Goal: Information Seeking & Learning: Learn about a topic

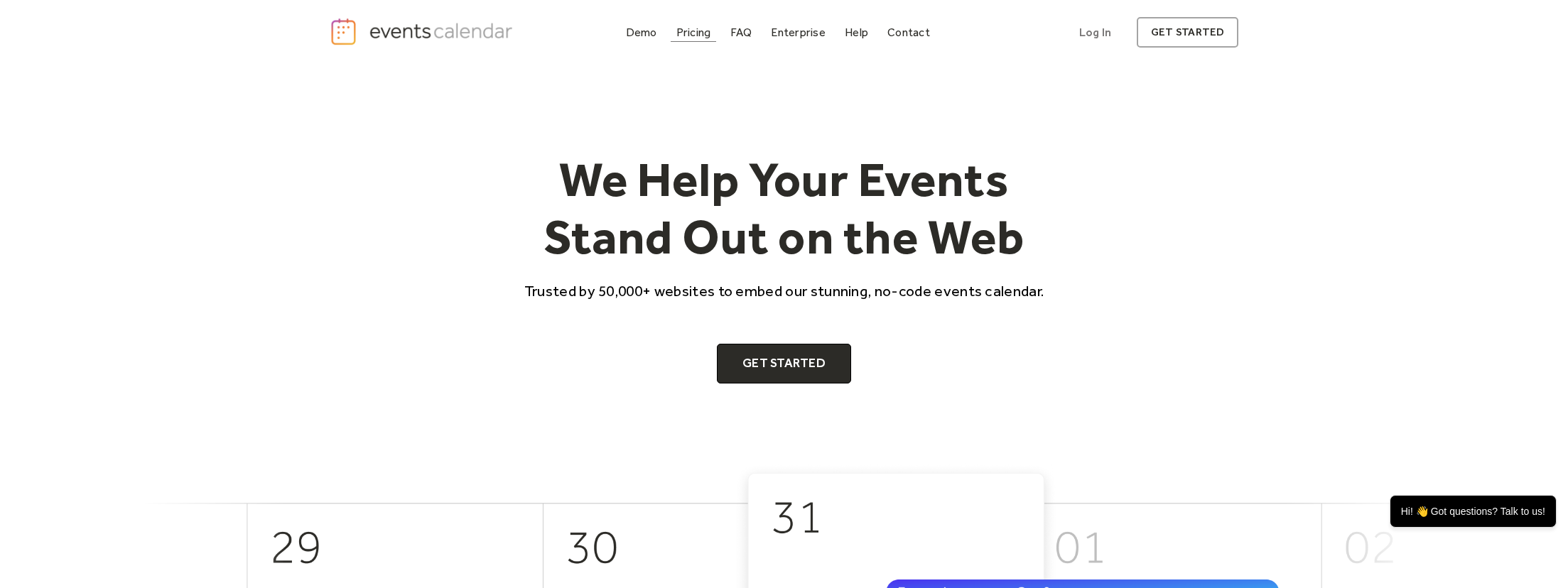
click at [697, 34] on div "Pricing" at bounding box center [694, 32] width 35 height 8
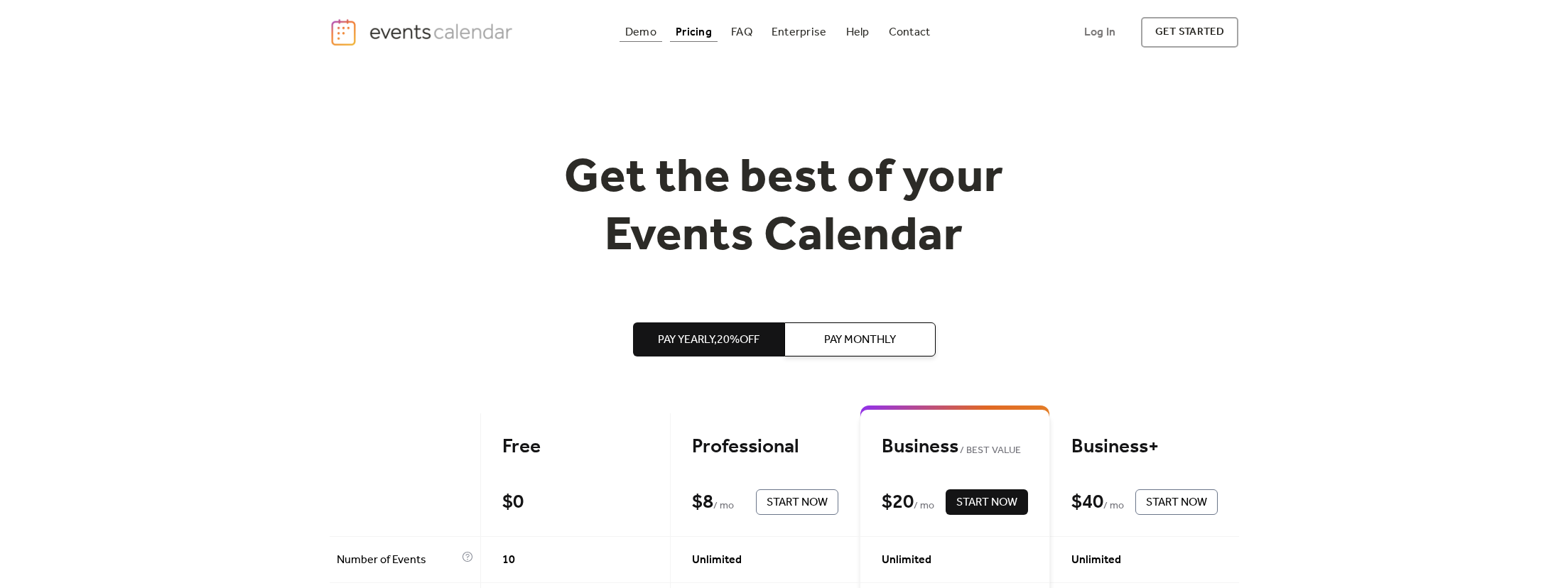
click at [641, 35] on div "Demo" at bounding box center [641, 32] width 31 height 8
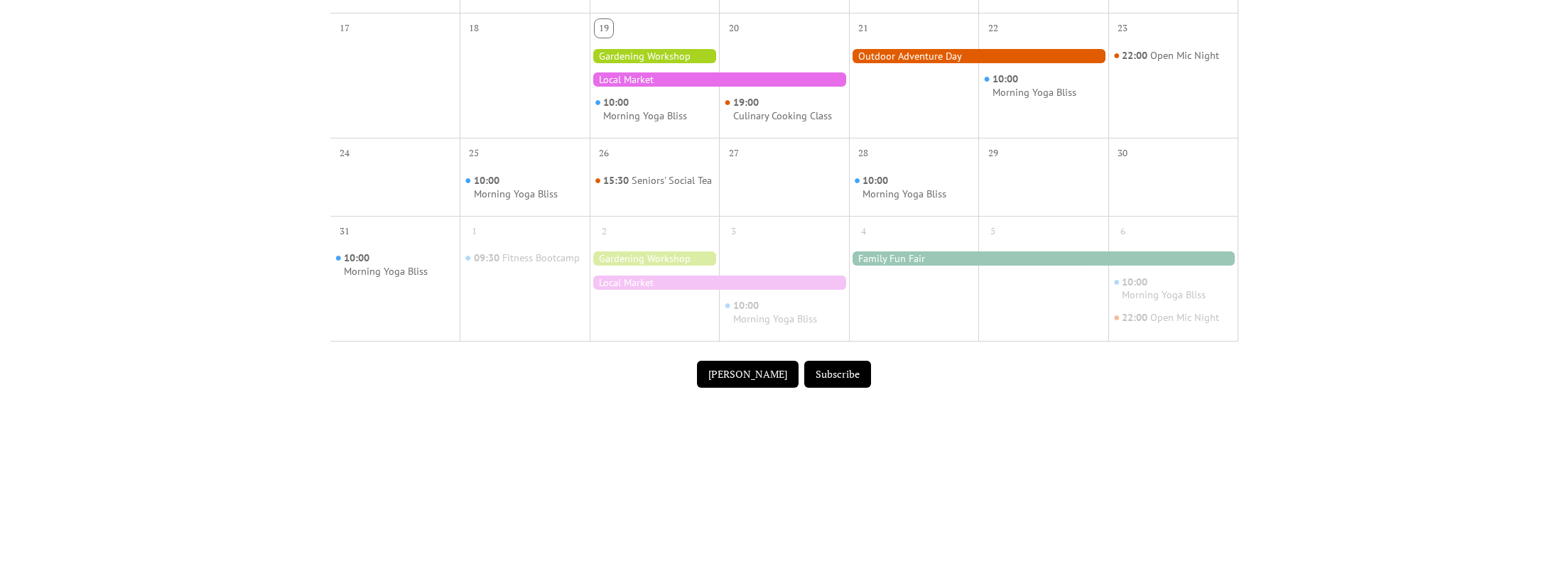
scroll to position [661, 0]
click at [632, 187] on div "Seniors' Social Tea" at bounding box center [671, 180] width 81 height 14
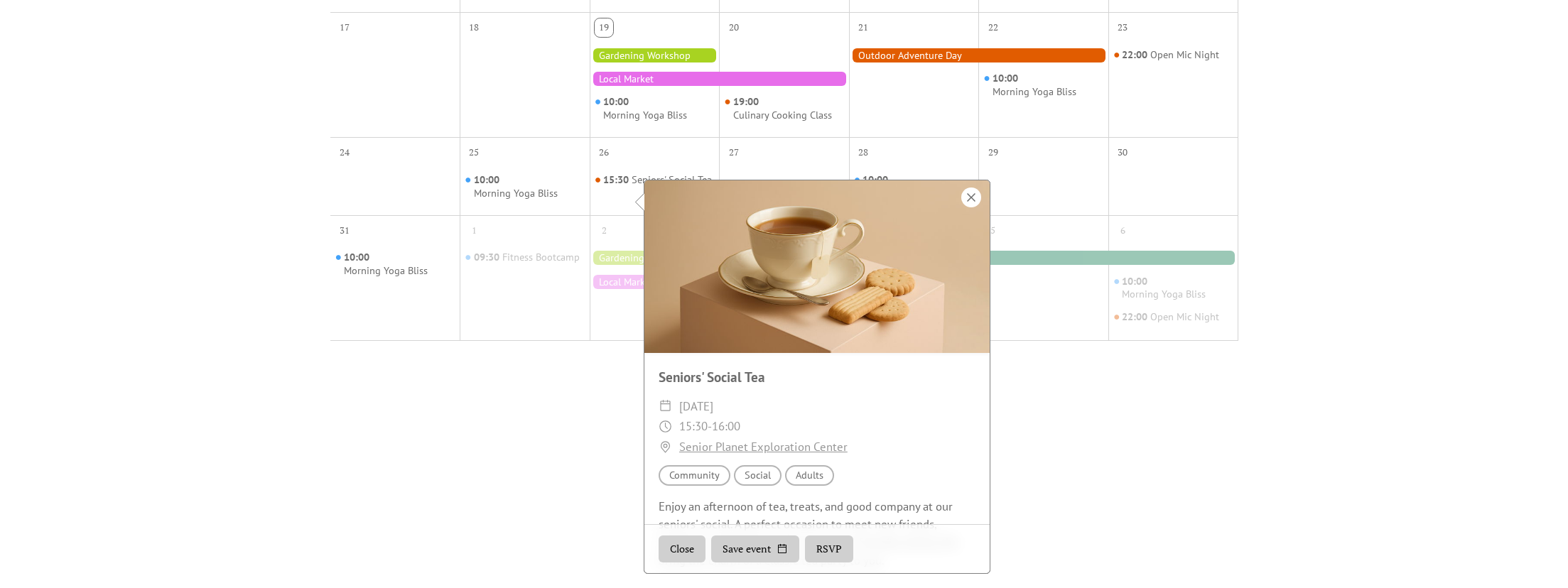
click at [966, 188] on div at bounding box center [971, 197] width 20 height 20
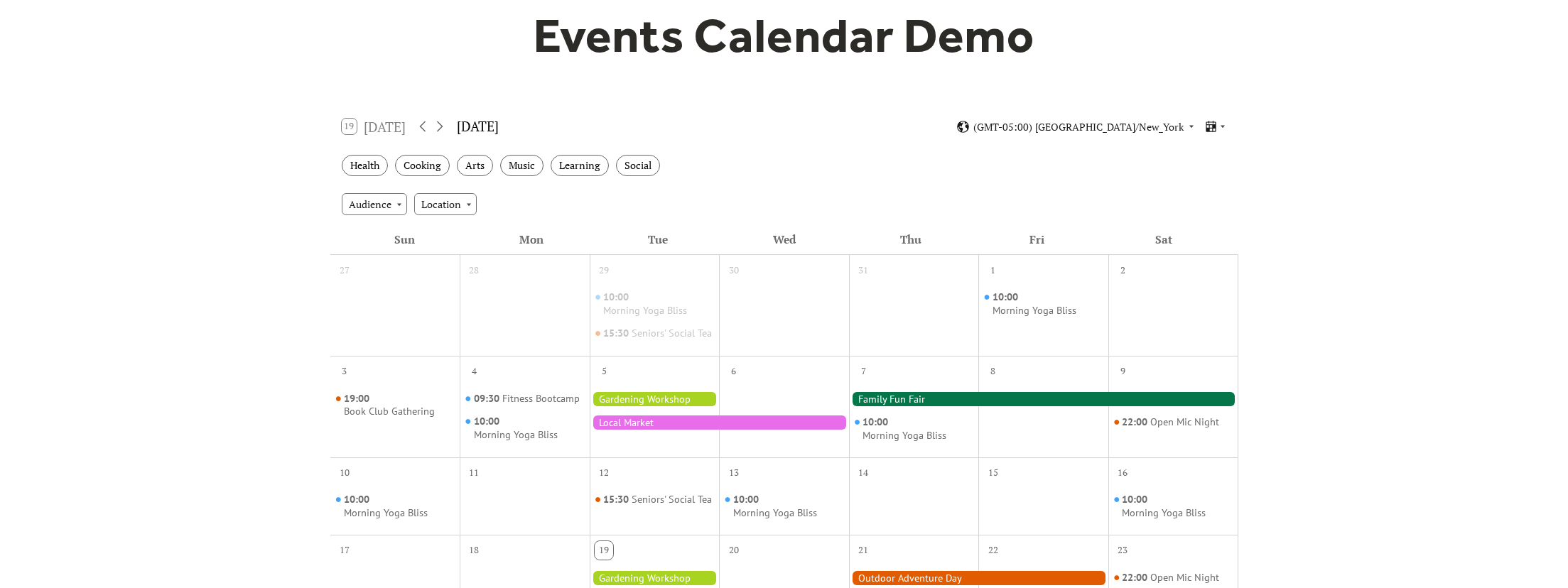
scroll to position [135, 0]
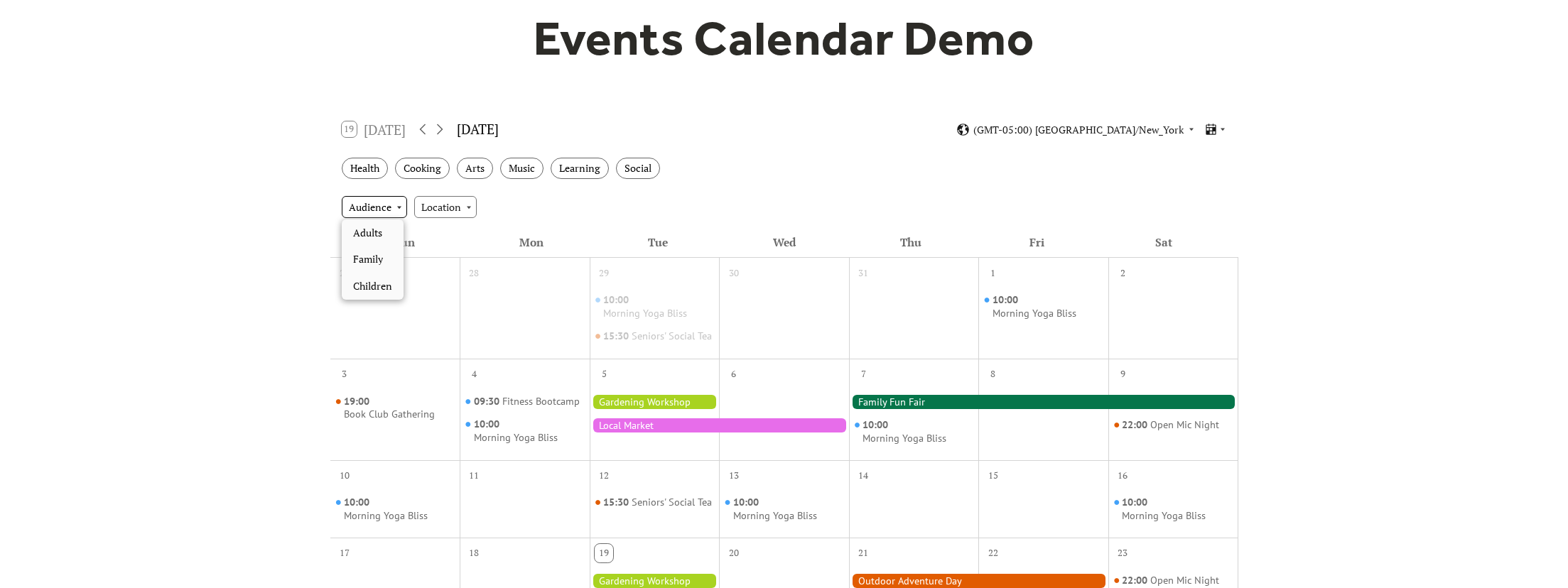
click at [360, 211] on div "Audience" at bounding box center [374, 206] width 65 height 22
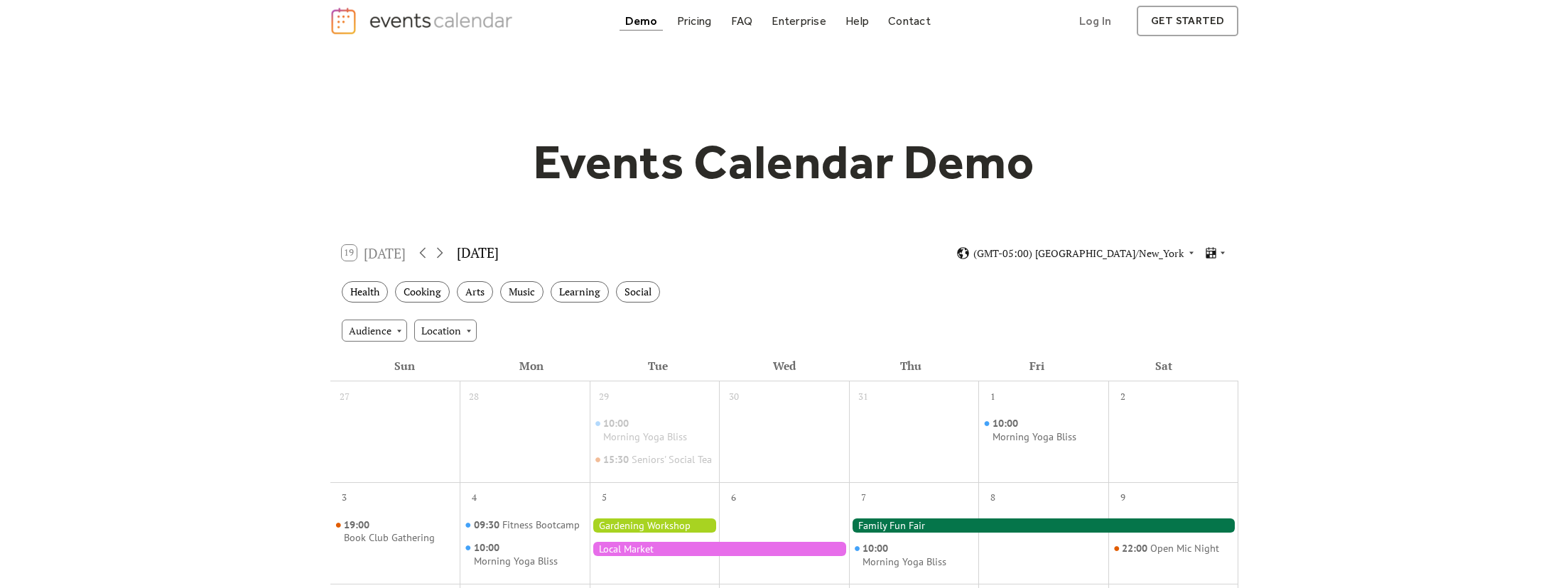
scroll to position [0, 0]
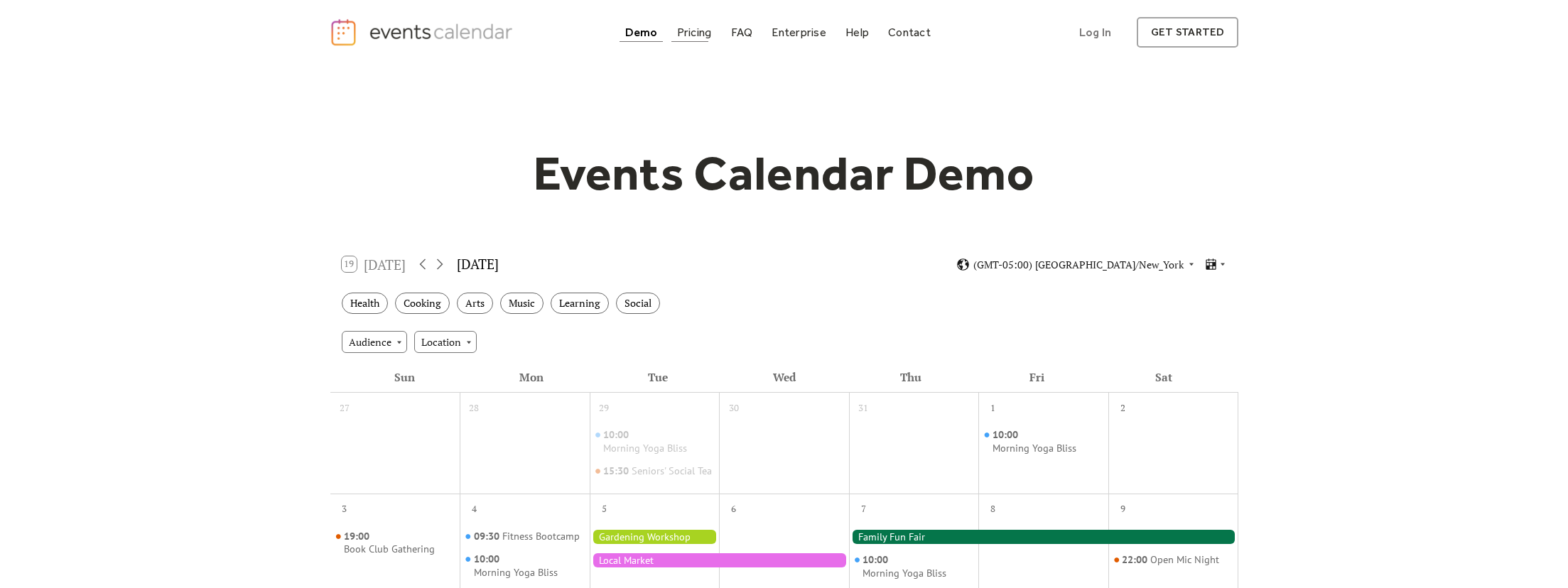
click at [708, 29] on div "Pricing" at bounding box center [695, 32] width 35 height 8
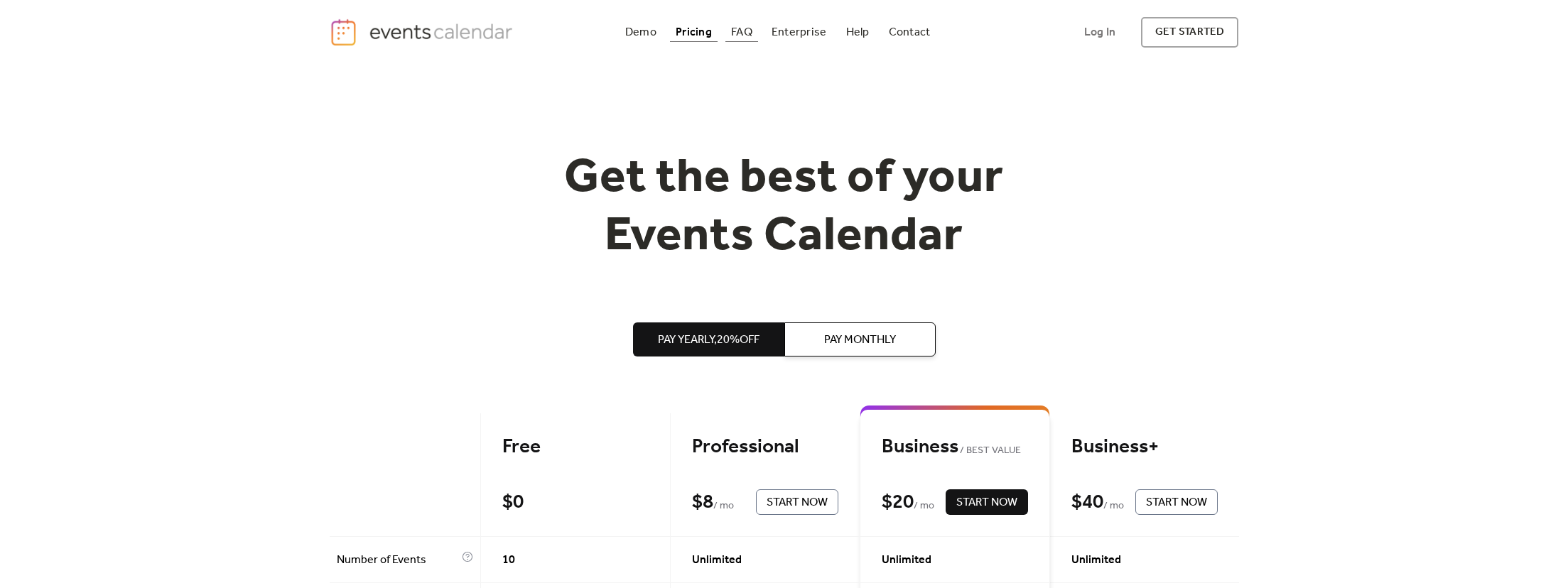
click at [751, 36] on div "FAQ" at bounding box center [742, 32] width 22 height 8
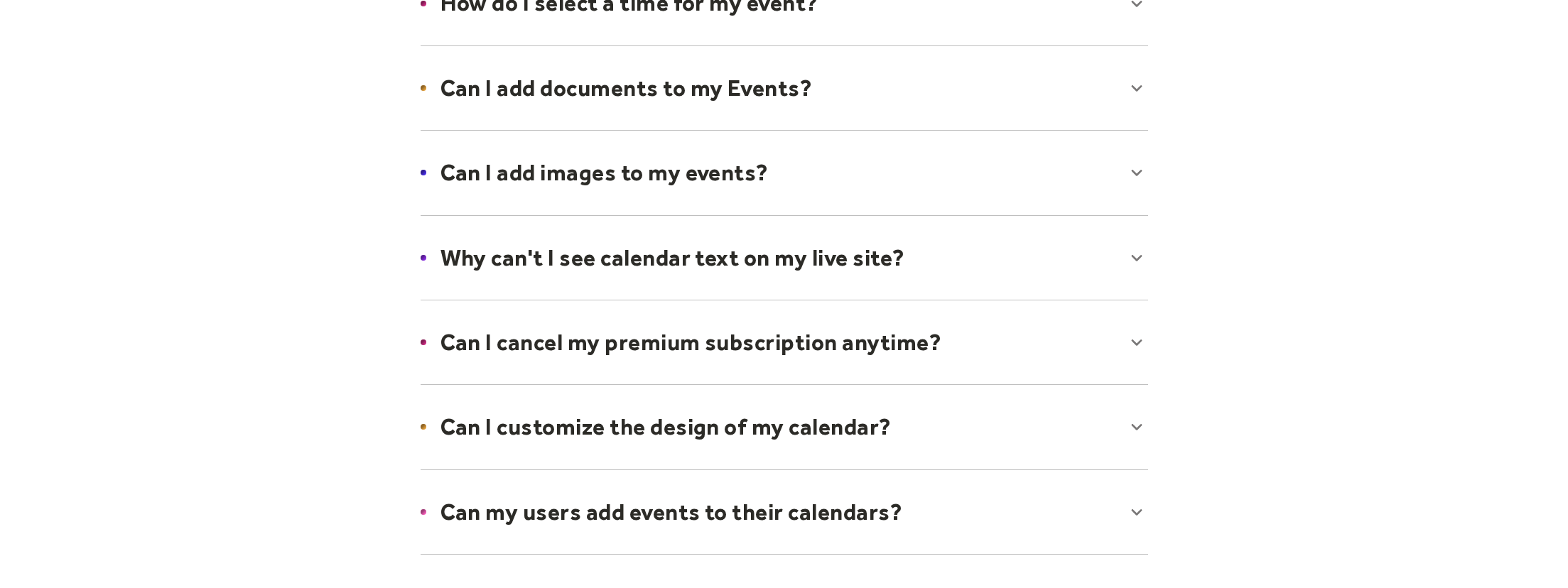
scroll to position [630, 0]
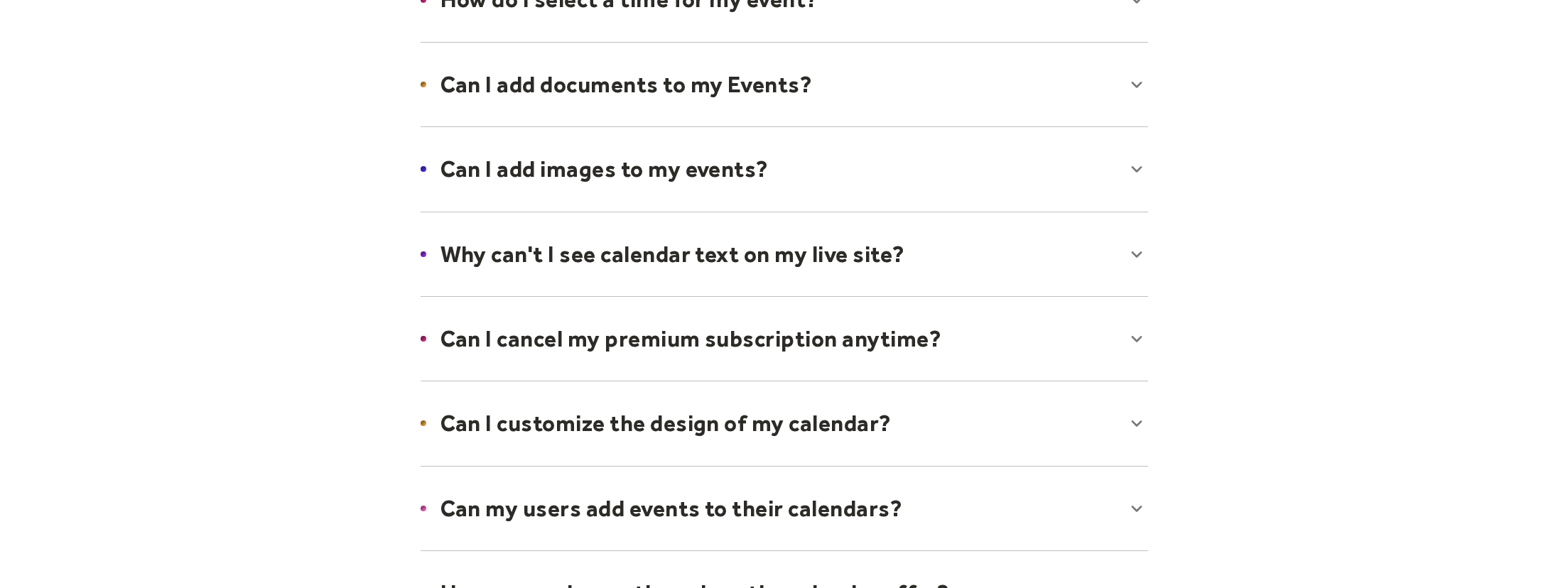
click at [663, 149] on div at bounding box center [784, 169] width 756 height 87
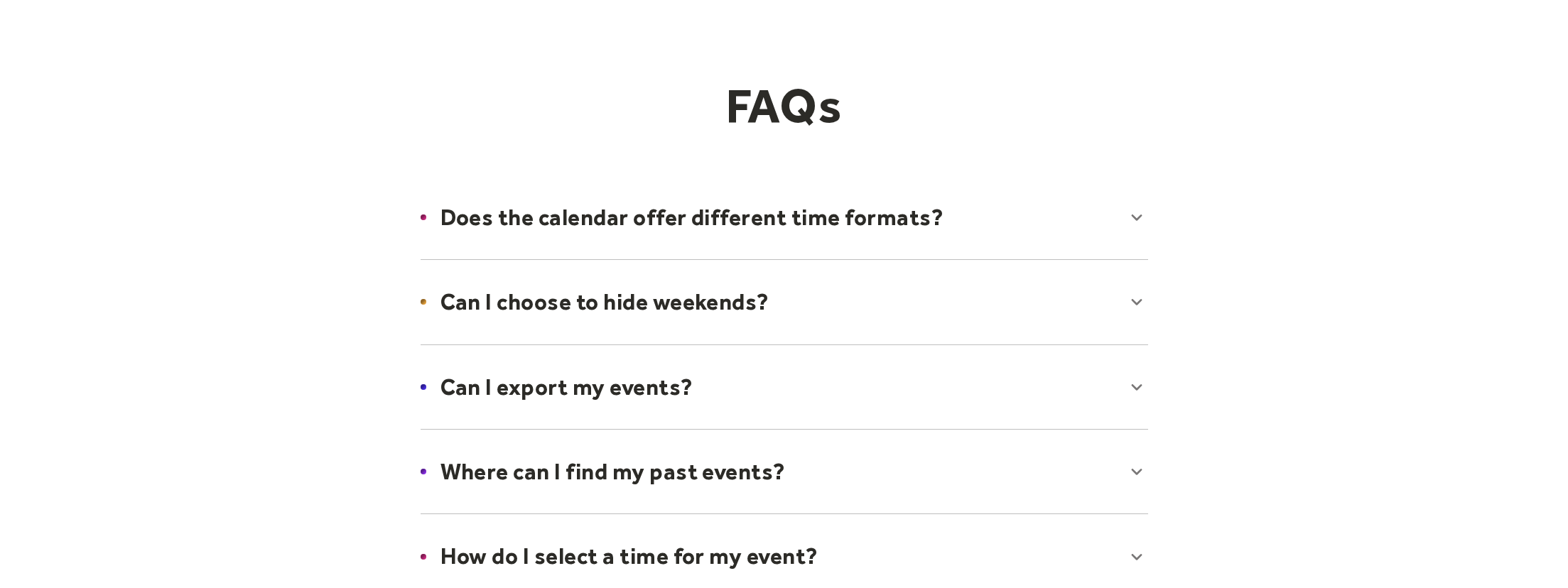
scroll to position [0, 0]
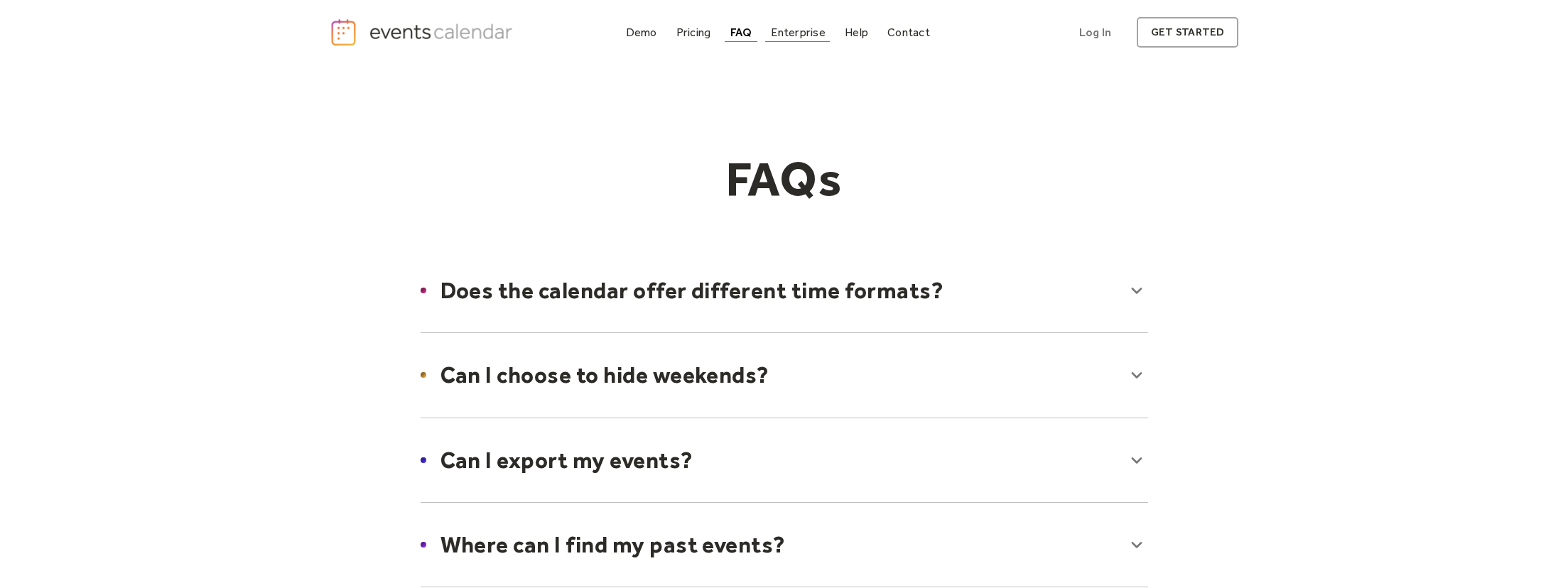
click at [798, 36] on div "Enterprise" at bounding box center [798, 32] width 54 height 8
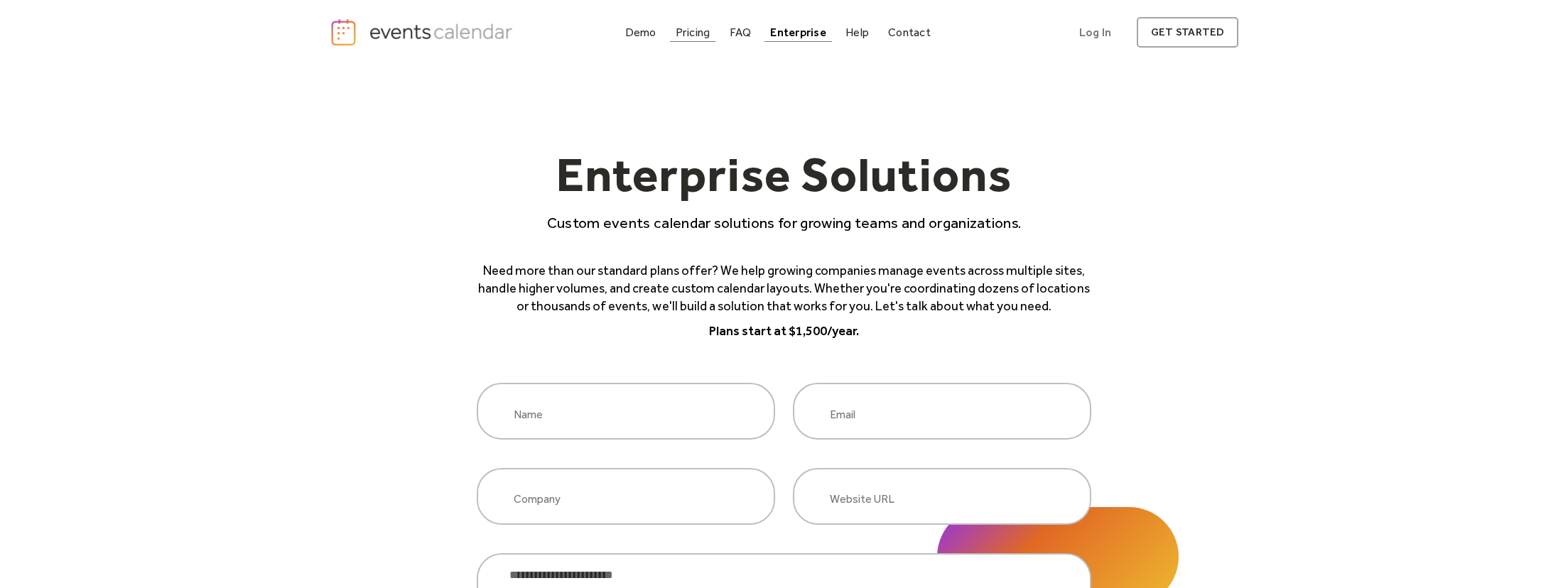
click at [702, 31] on div "Pricing" at bounding box center [693, 32] width 35 height 8
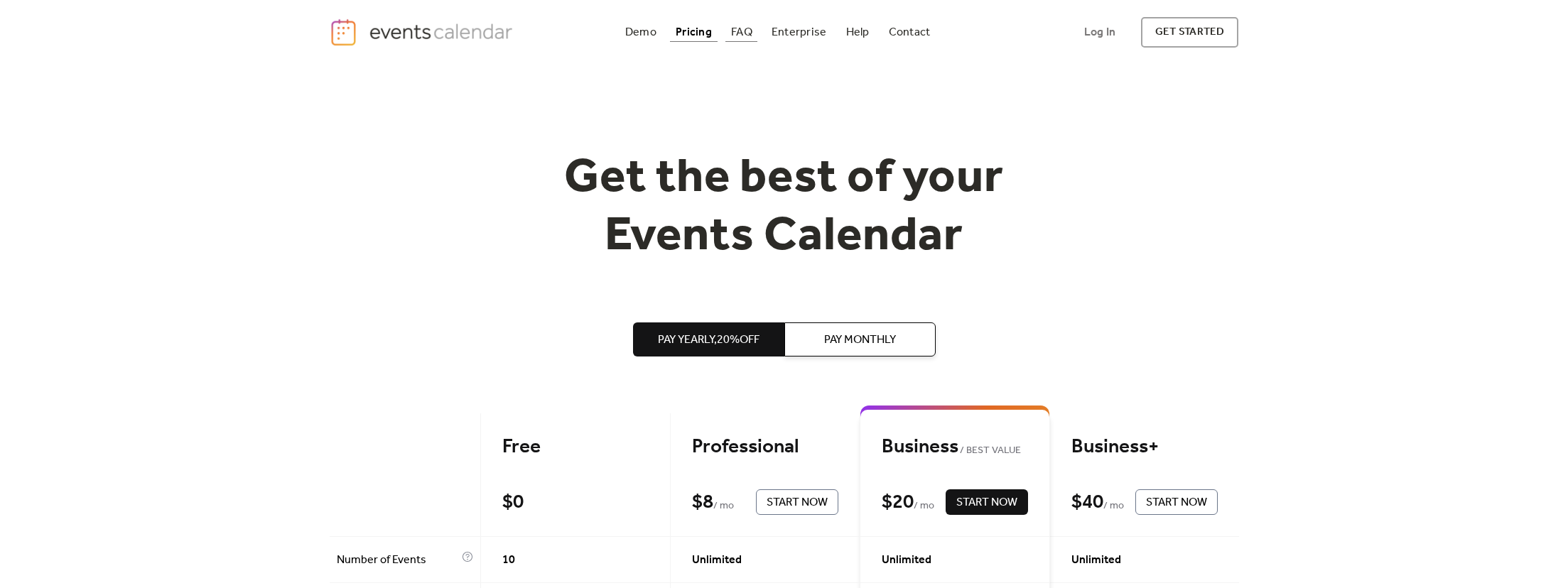
click at [738, 32] on div "FAQ" at bounding box center [742, 32] width 22 height 8
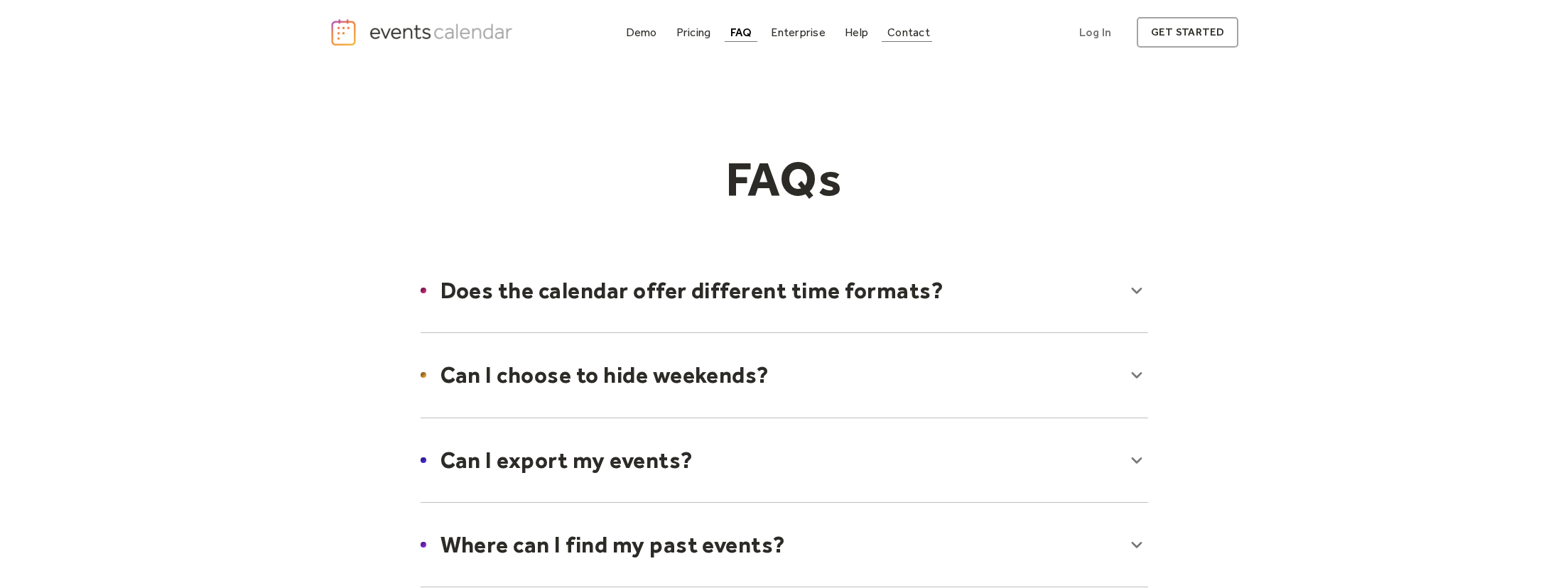
click at [893, 29] on div "Contact" at bounding box center [908, 32] width 42 height 8
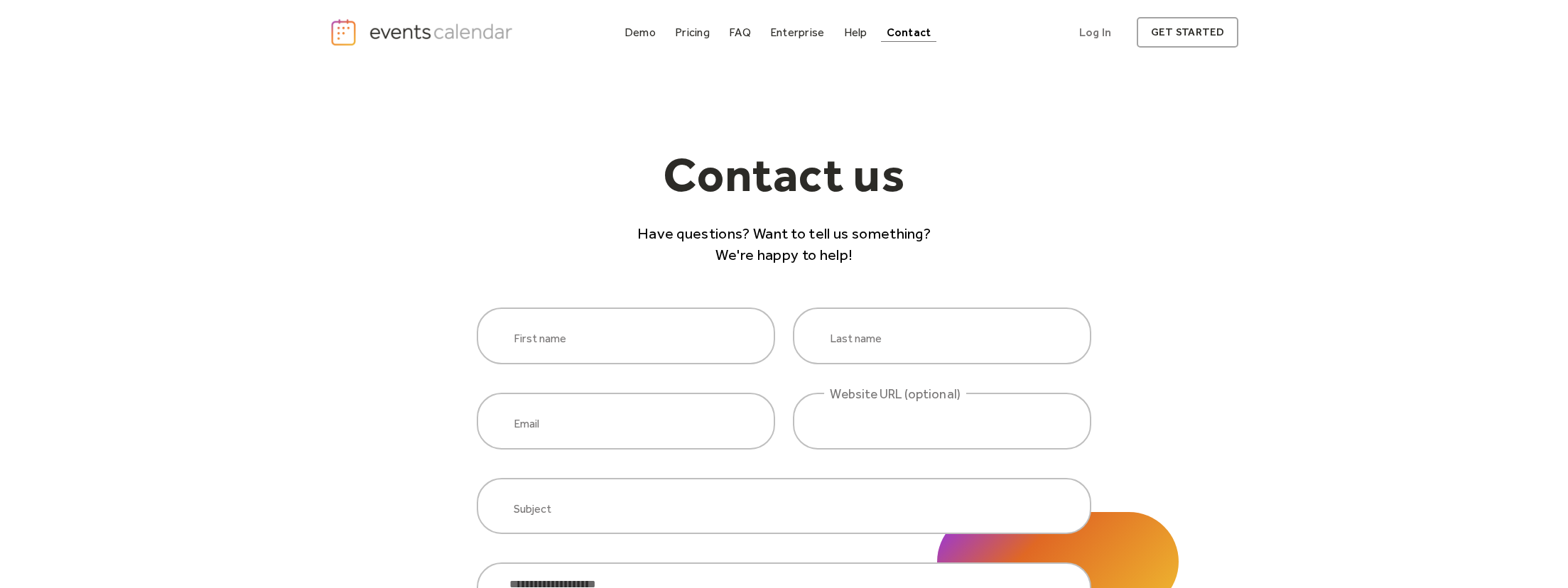
click at [403, 27] on img "home" at bounding box center [424, 33] width 188 height 29
